Goal: Check status: Check status

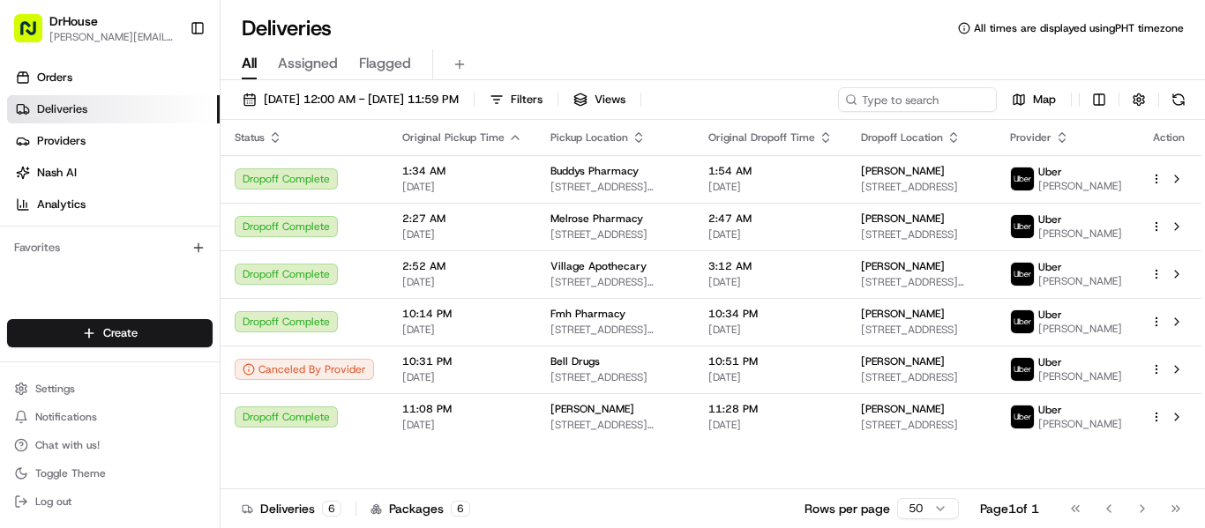
click at [176, 109] on link "Deliveries" at bounding box center [113, 109] width 213 height 28
